Goal: Transaction & Acquisition: Book appointment/travel/reservation

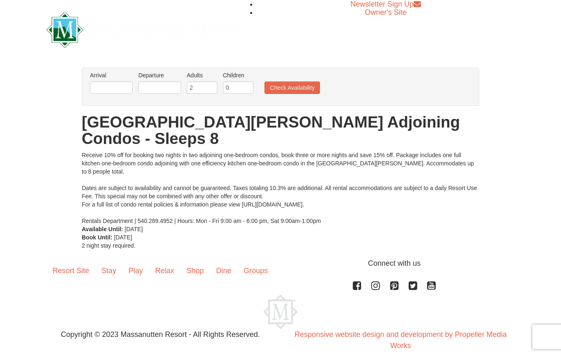
click at [443, 151] on div "Receive 10% off for booking two nights in two adjoining one-bedroom condos, boo…" at bounding box center [281, 188] width 398 height 74
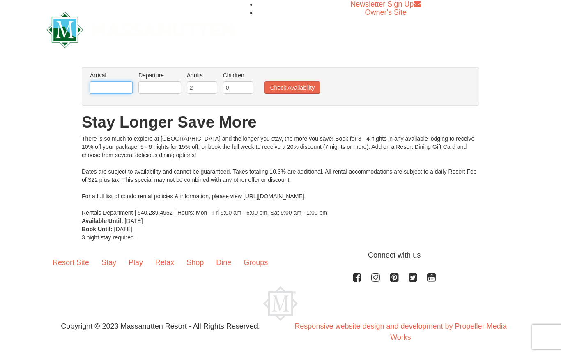
click at [113, 85] on input "text" at bounding box center [111, 87] width 43 height 12
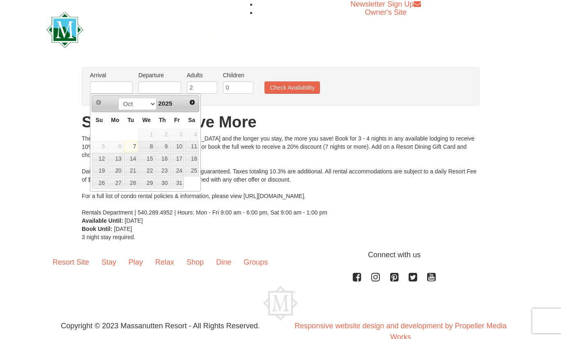
click at [190, 102] on span "Next" at bounding box center [192, 102] width 7 height 7
click at [193, 102] on span "Next" at bounding box center [192, 102] width 7 height 7
click at [164, 172] on link "25" at bounding box center [162, 171] width 14 height 12
type input "[DATE]"
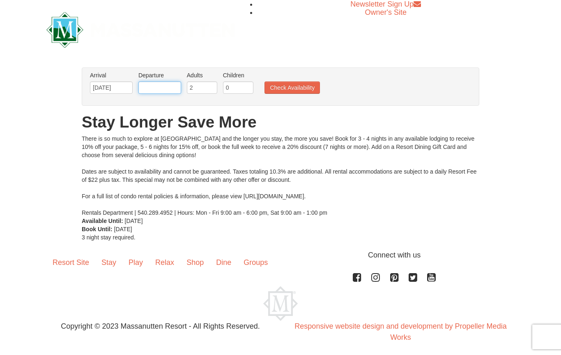
click at [155, 88] on input "text" at bounding box center [159, 87] width 43 height 12
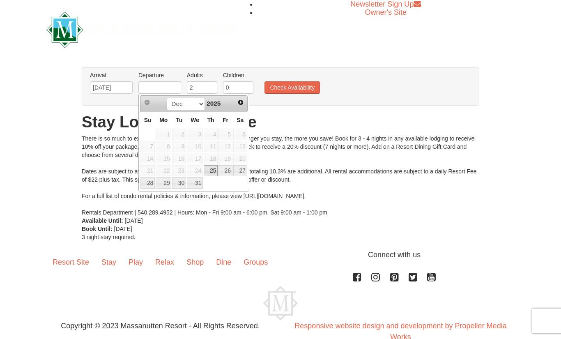
click at [245, 169] on link "27" at bounding box center [240, 171] width 14 height 12
type input "[DATE]"
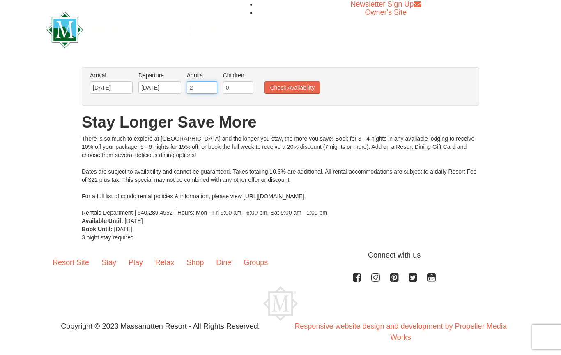
click at [206, 85] on input "2" at bounding box center [202, 87] width 30 height 12
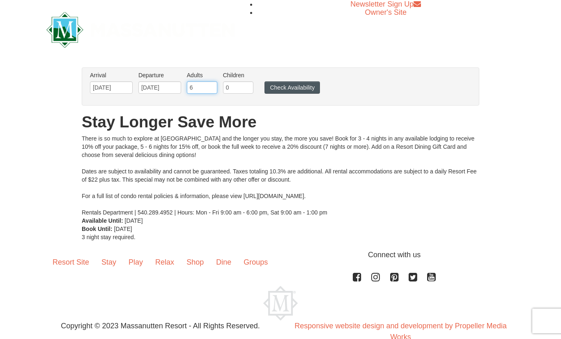
type input "6"
click at [299, 86] on button "Check Availability" at bounding box center [292, 87] width 55 height 12
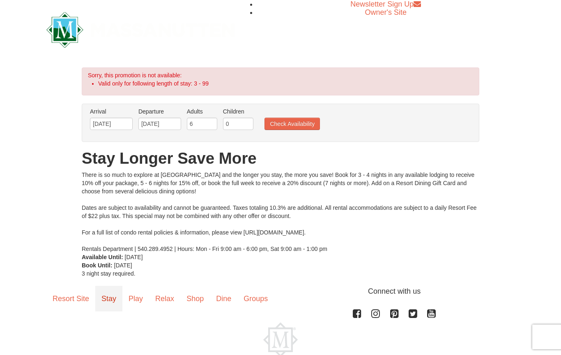
click at [104, 303] on link "Stay" at bounding box center [108, 298] width 27 height 25
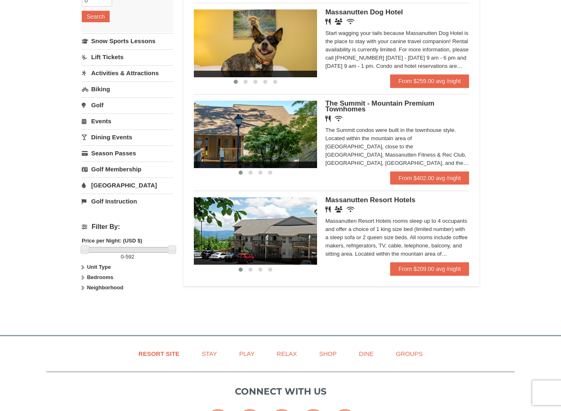
scroll to position [171, 0]
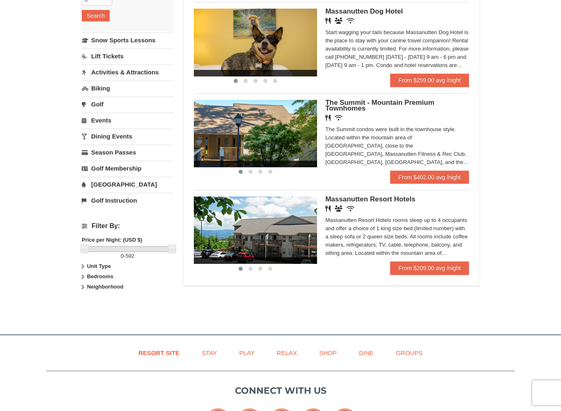
click at [348, 201] on span "Massanutten Resort Hotels" at bounding box center [370, 200] width 90 height 8
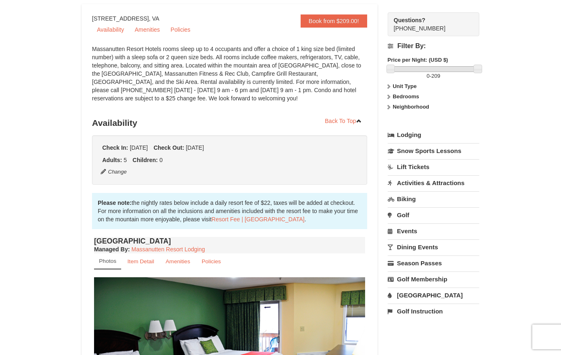
scroll to position [76, 0]
click at [421, 133] on link "Lodging" at bounding box center [434, 135] width 92 height 15
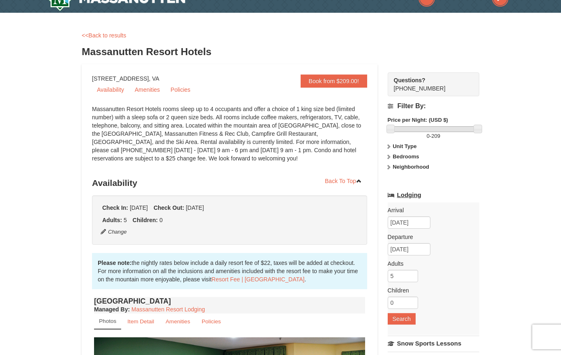
scroll to position [0, 0]
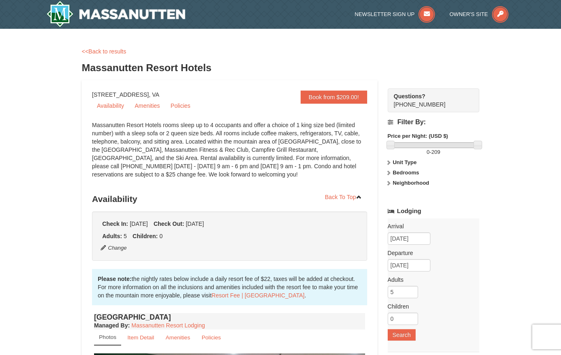
click at [406, 163] on strong "Unit Type" at bounding box center [405, 162] width 24 height 6
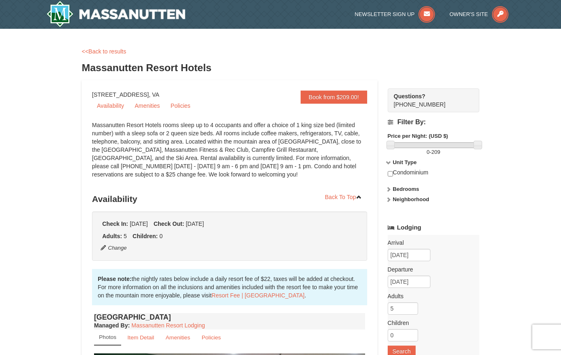
click at [393, 172] on input "checkbox" at bounding box center [390, 173] width 5 height 5
checkbox input "true"
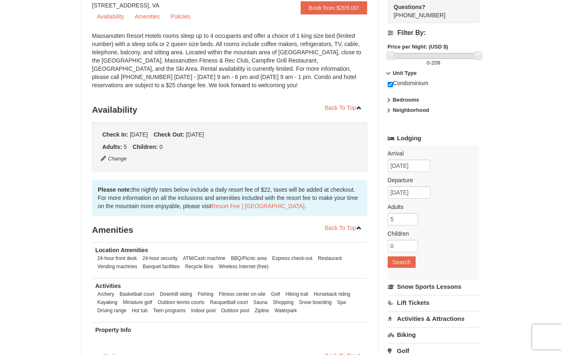
scroll to position [89, 0]
click at [406, 263] on button "Search" at bounding box center [402, 262] width 28 height 12
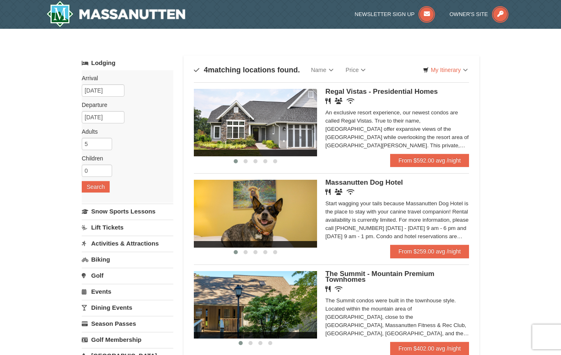
click at [178, 191] on div "Lodging Arrival Please format dates MM/DD/YYYY Please format dates MM/DD/YYYY […" at bounding box center [281, 266] width 398 height 423
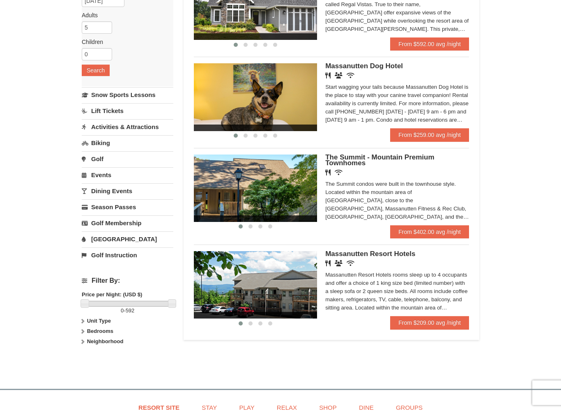
scroll to position [117, 0]
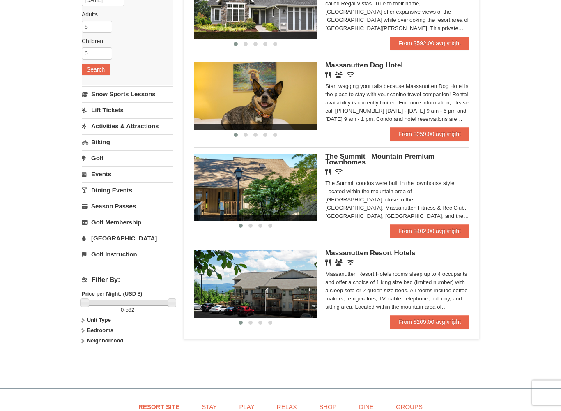
click at [384, 257] on span "Massanutten Resort Hotels" at bounding box center [370, 253] width 90 height 8
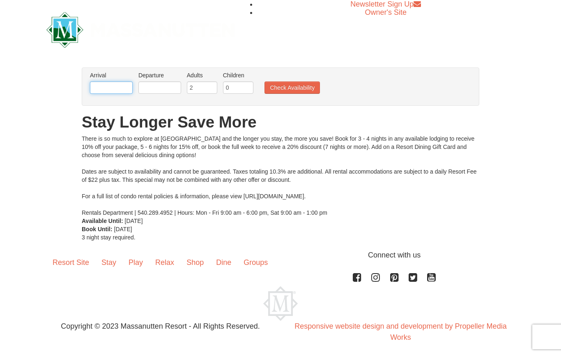
click at [120, 92] on input "text" at bounding box center [111, 87] width 43 height 12
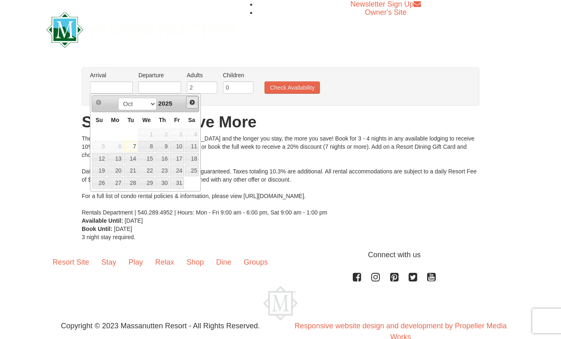
click at [197, 99] on link "Next" at bounding box center [192, 102] width 12 height 12
click at [187, 104] on link "Next" at bounding box center [193, 103] width 12 height 12
click at [166, 173] on link "25" at bounding box center [162, 171] width 14 height 12
type input "[DATE]"
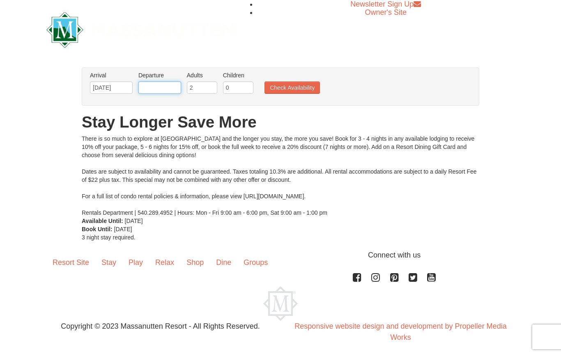
click at [155, 87] on input "text" at bounding box center [159, 87] width 43 height 12
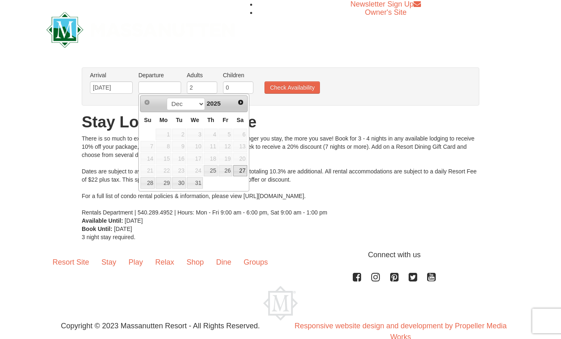
click at [245, 173] on link "27" at bounding box center [240, 171] width 14 height 12
type input "[DATE]"
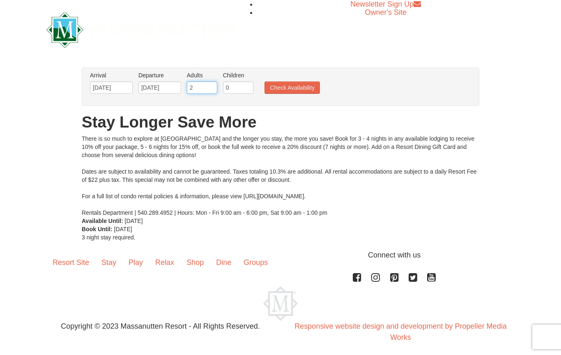
click at [206, 90] on input "2" at bounding box center [202, 87] width 30 height 12
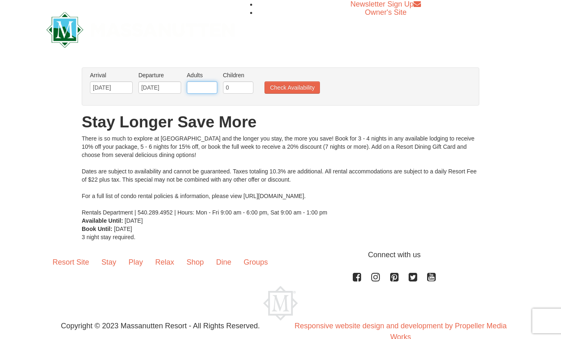
type input "5"
type input "6"
click at [307, 90] on button "Check Availability" at bounding box center [292, 87] width 55 height 12
